Goal: Task Accomplishment & Management: Manage account settings

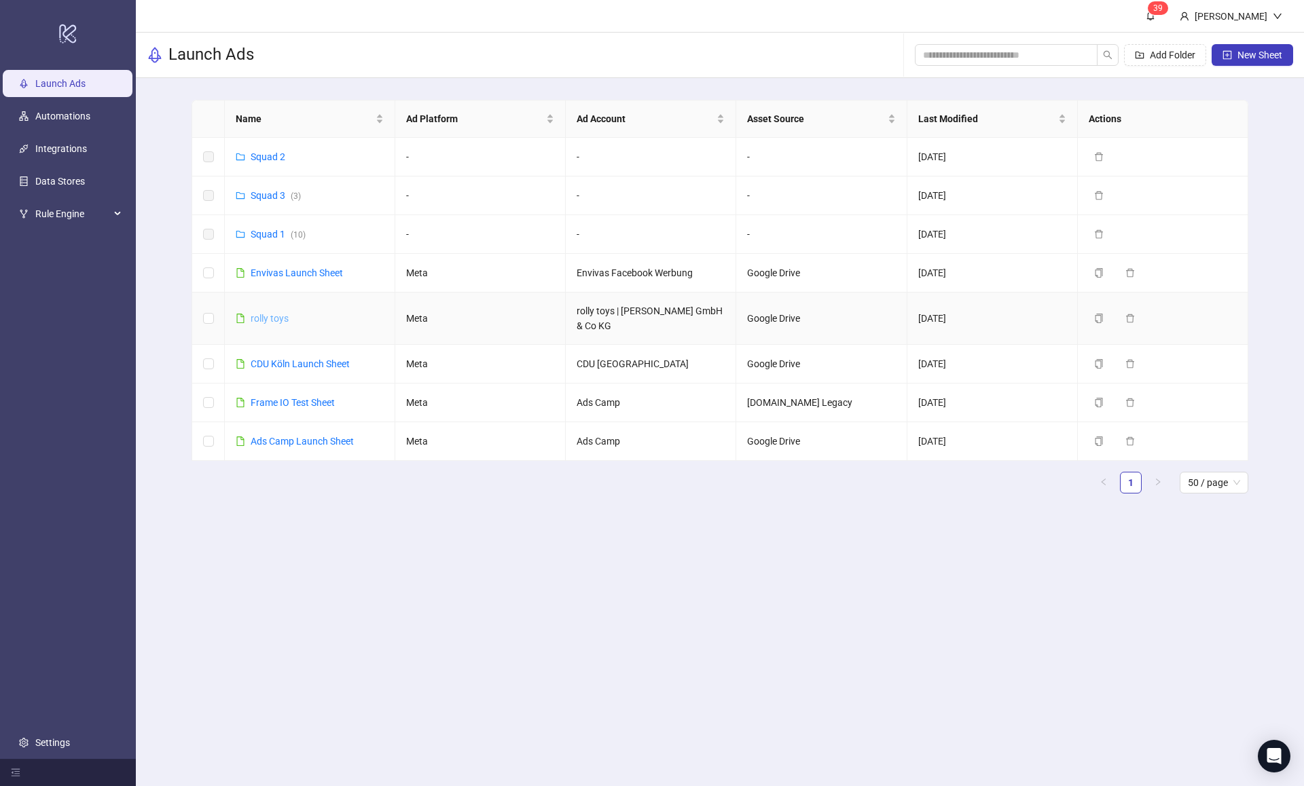
click at [268, 314] on link "rolly toys" at bounding box center [270, 318] width 38 height 11
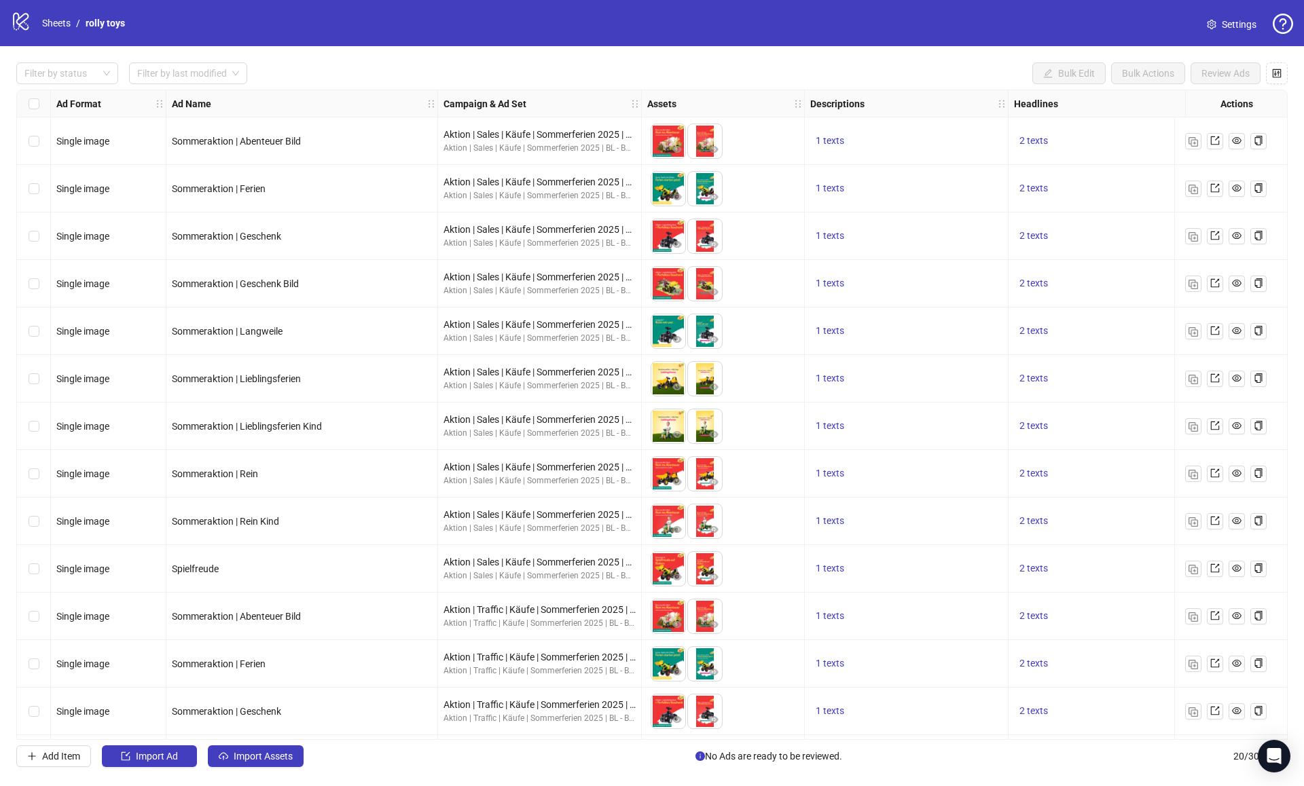
click at [1207, 21] on icon "setting" at bounding box center [1212, 25] width 10 height 10
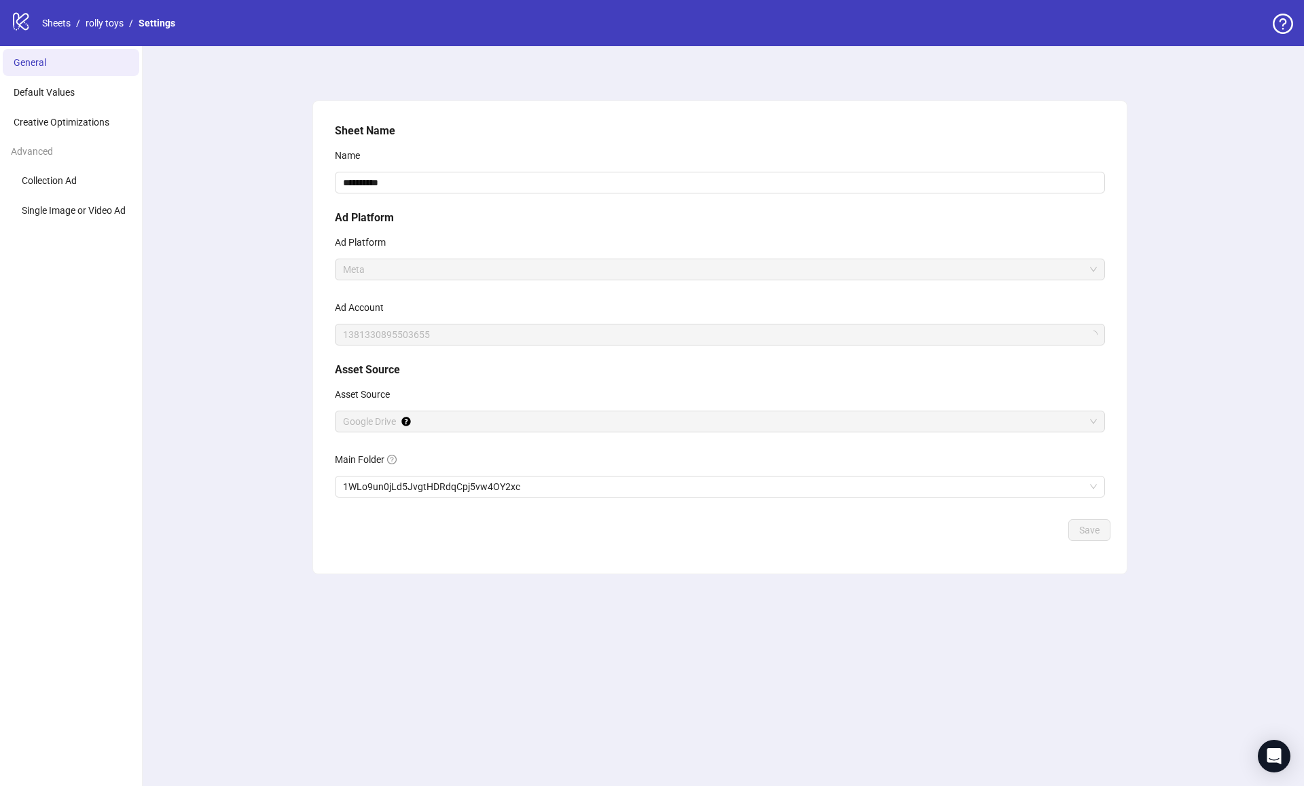
click at [76, 77] on ul "General Default Values Creative Optimizations Advanced Collection Ad Single Ima…" at bounding box center [71, 416] width 143 height 740
click at [76, 89] on li "Default Values" at bounding box center [71, 92] width 136 height 27
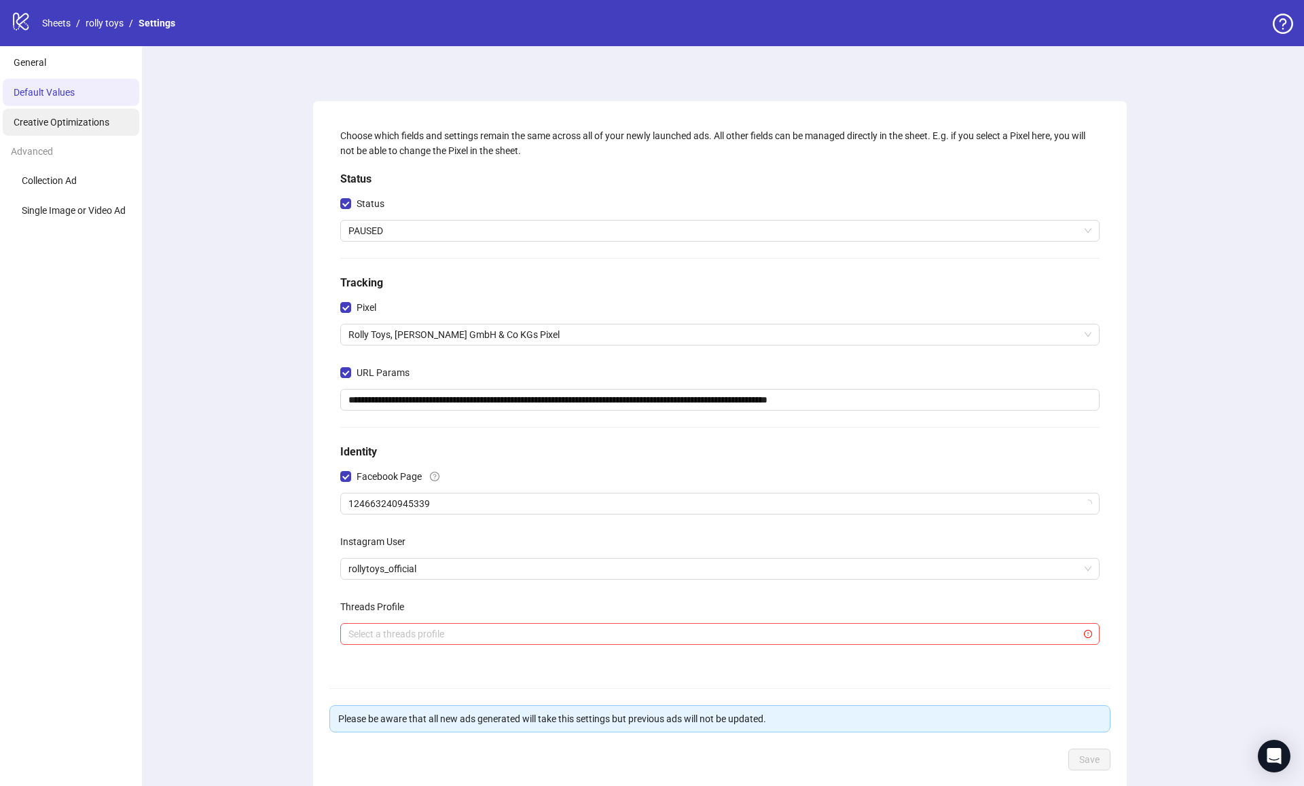
click at [76, 125] on span "Creative Optimizations" at bounding box center [62, 122] width 96 height 11
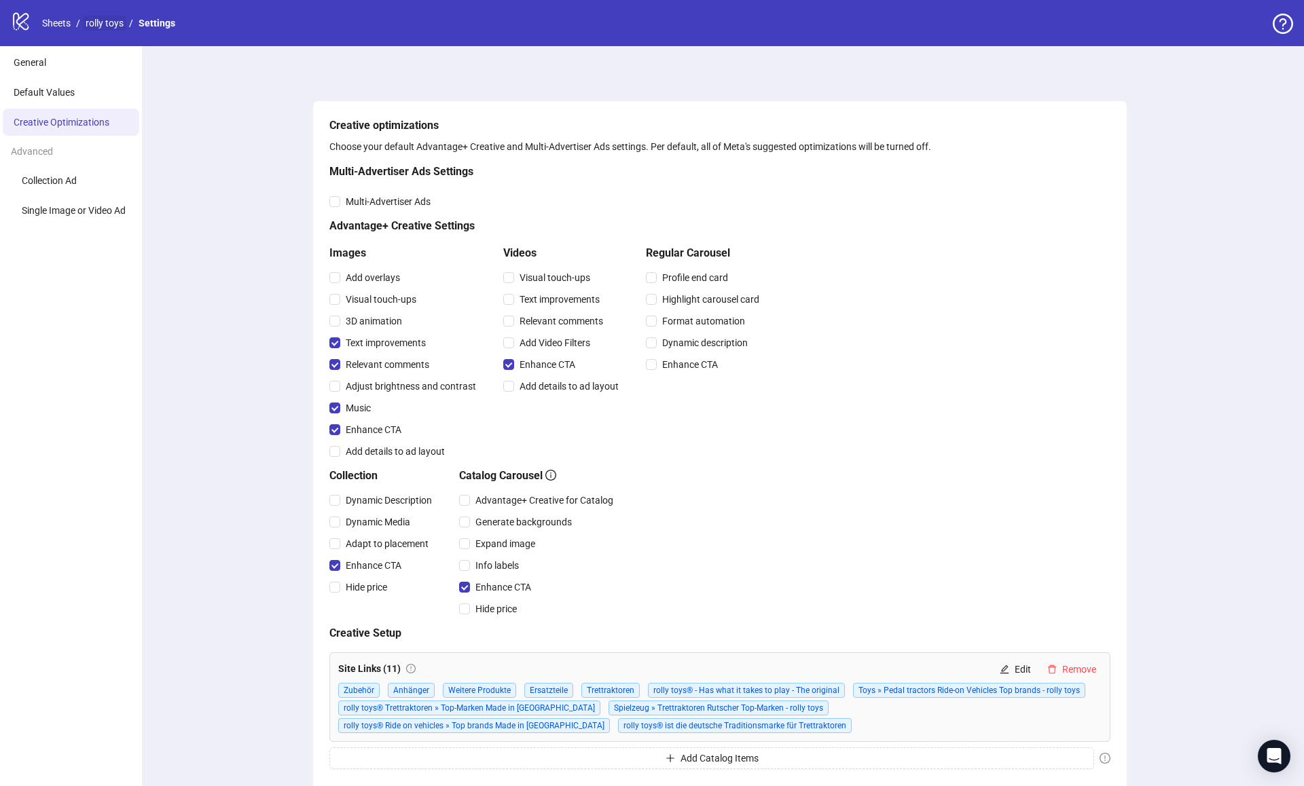
click at [92, 22] on link "rolly toys" at bounding box center [104, 23] width 43 height 15
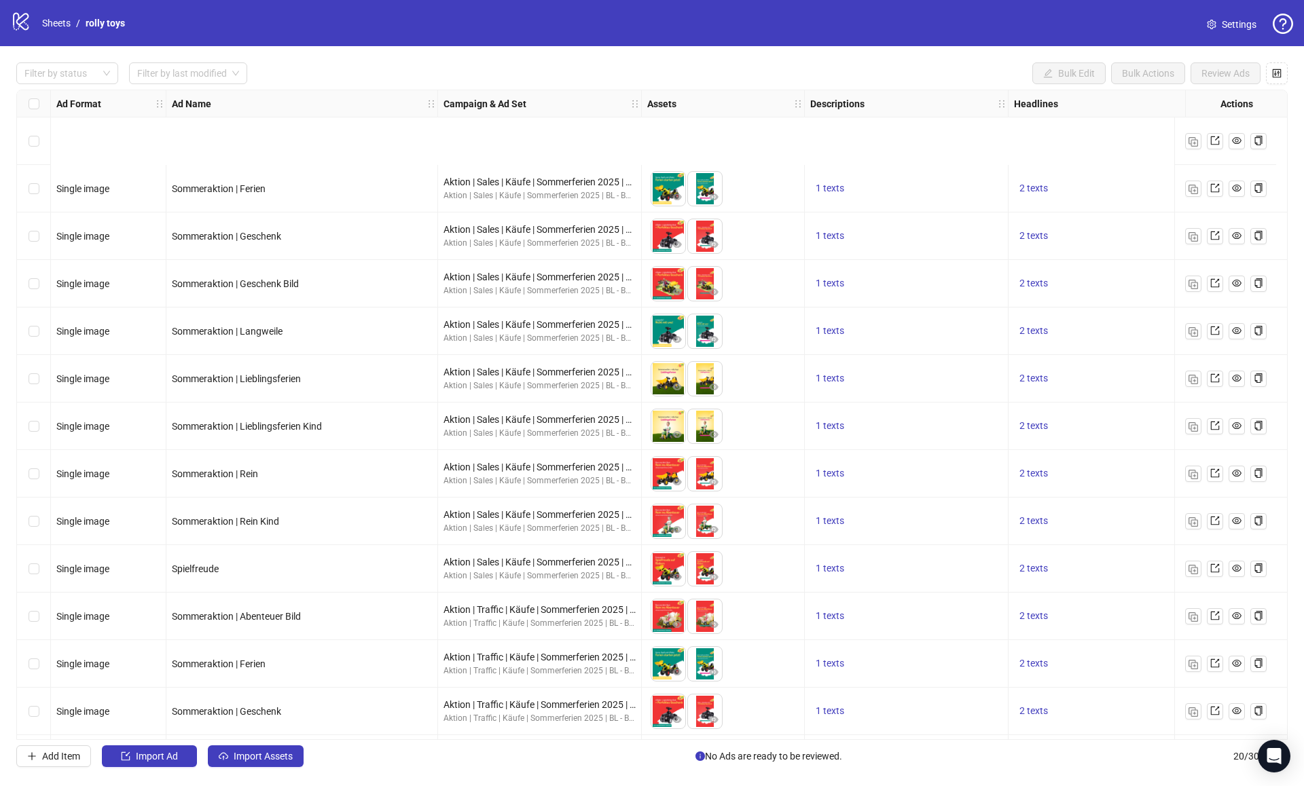
scroll to position [334, 0]
